Goal: Communication & Community: Answer question/provide support

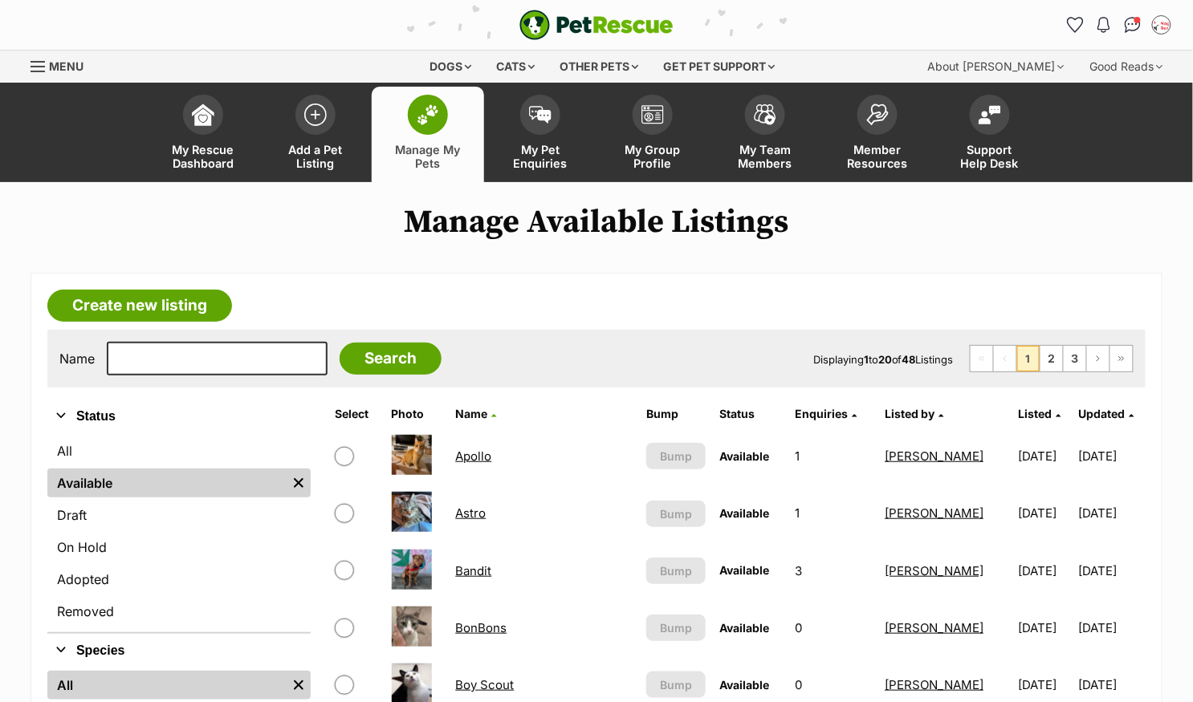
click at [476, 453] on link "Apollo" at bounding box center [473, 456] width 36 height 15
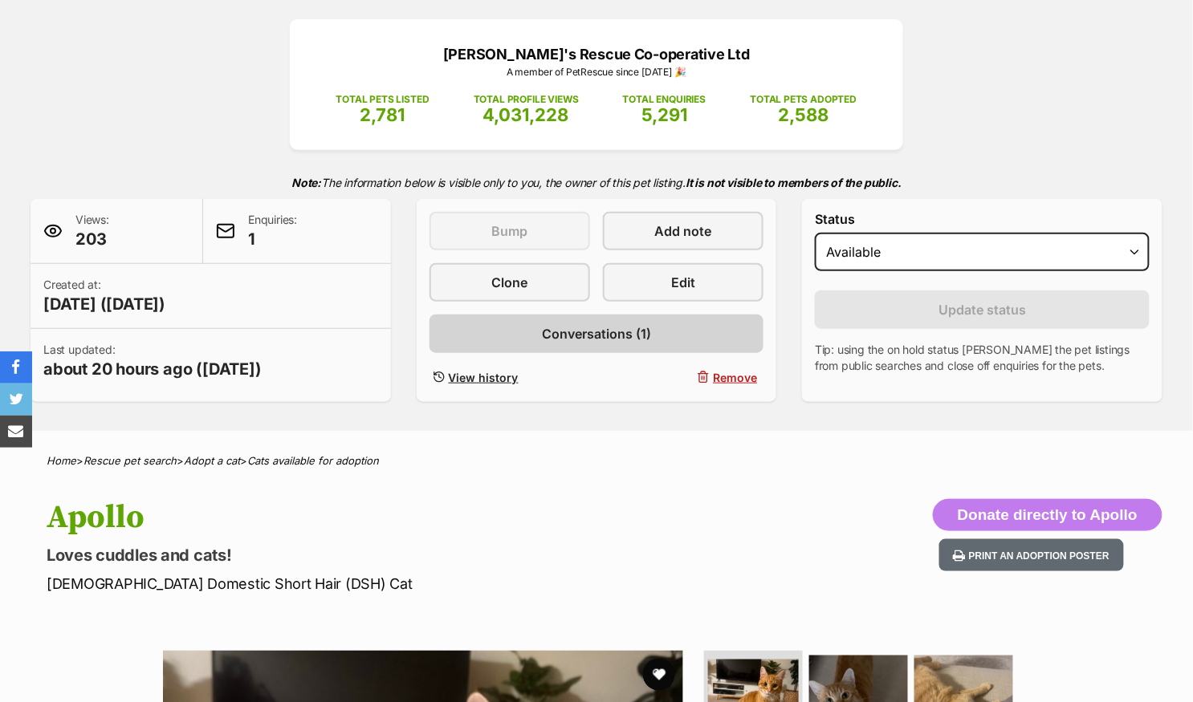
click at [671, 330] on link "Conversations (1)" at bounding box center [596, 334] width 335 height 39
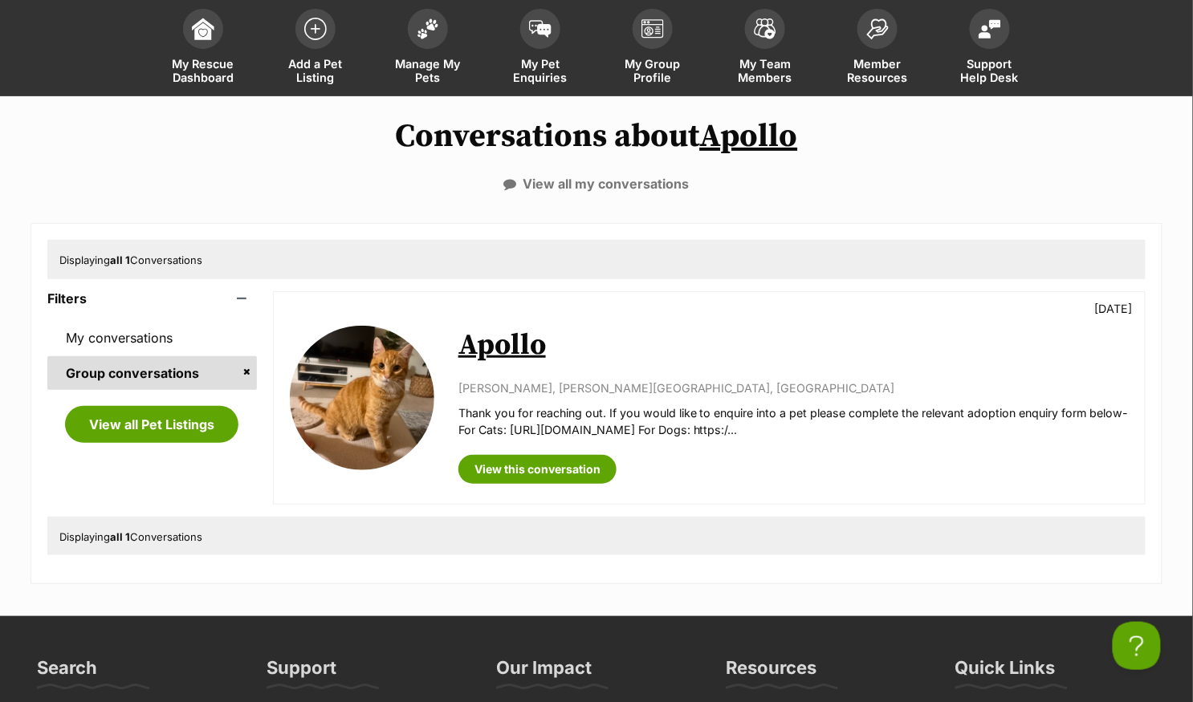
click at [505, 332] on link "Apollo" at bounding box center [501, 346] width 87 height 36
